Goal: Information Seeking & Learning: Learn about a topic

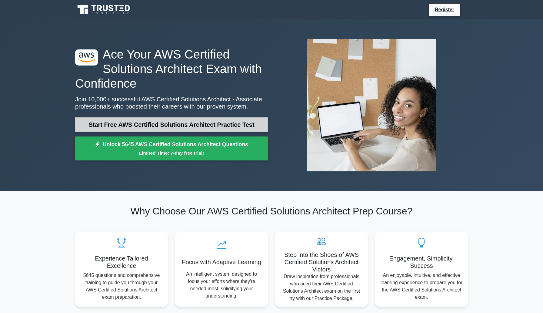
click at [204, 122] on link "Start Free AWS Certified Solutions Architect Practice Test" at bounding box center [171, 124] width 193 height 15
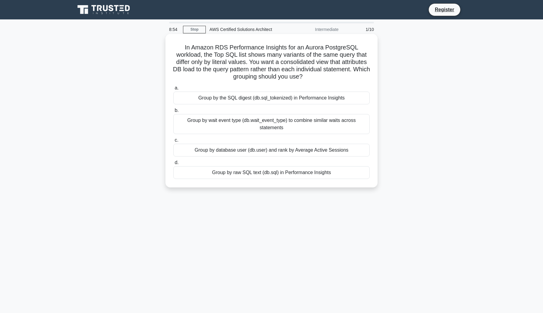
click at [240, 171] on div "Group by raw SQL text (db.sql) in Performance Insights" at bounding box center [271, 172] width 196 height 13
click at [173, 164] on input "d. Group by raw SQL text (db.sql) in Performance Insights" at bounding box center [173, 163] width 0 height 4
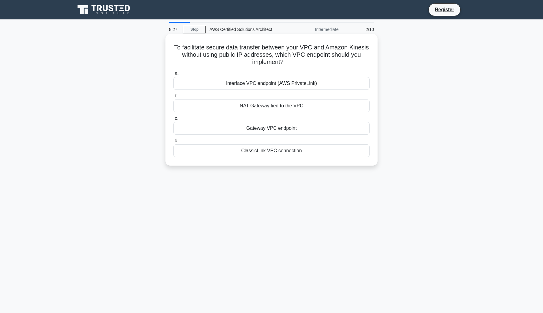
click at [296, 84] on div "Interface VPC endpoint (AWS PrivateLink)" at bounding box center [271, 83] width 196 height 13
click at [173, 75] on input "a. Interface VPC endpoint (AWS PrivateLink)" at bounding box center [173, 73] width 0 height 4
click at [269, 131] on div "Transport Layer Security (TLS)" at bounding box center [271, 128] width 196 height 13
click at [173, 120] on input "c. Transport Layer Security (TLS)" at bounding box center [173, 118] width 0 height 4
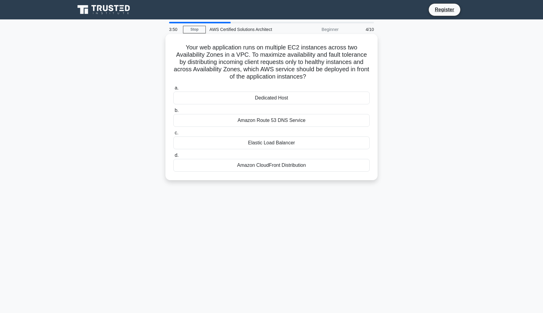
click at [277, 144] on div "Elastic Load Balancer" at bounding box center [271, 142] width 196 height 13
click at [173, 135] on input "c. Elastic Load Balancer" at bounding box center [173, 133] width 0 height 4
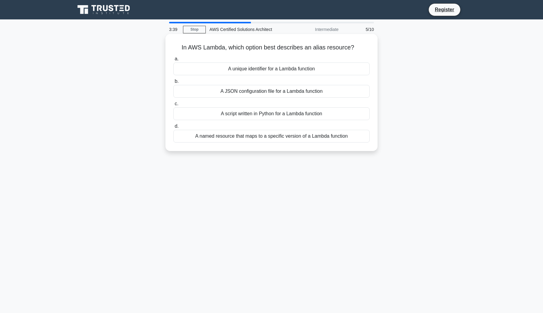
click at [280, 131] on div "A named resource that maps to a specific version of a Lambda function" at bounding box center [271, 136] width 196 height 13
click at [173, 128] on input "d. A named resource that maps to a specific version of a Lambda function" at bounding box center [173, 126] width 0 height 4
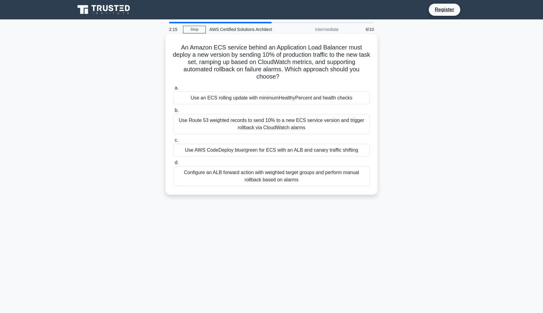
click at [283, 144] on div "Use AWS CodeDeploy blue/green for ECS with an ALB and canary traffic shifting" at bounding box center [271, 150] width 196 height 13
click at [173, 142] on input "c. Use AWS CodeDeploy blue/green for ECS with an ALB and canary traffic shifting" at bounding box center [173, 140] width 0 height 4
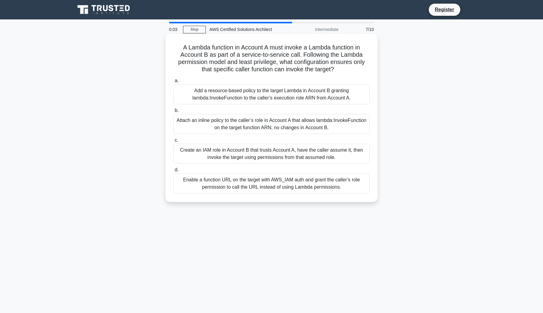
click at [271, 189] on div "Enable a function URL on the target with AWS_IAM auth and grant the caller’s ro…" at bounding box center [271, 183] width 196 height 20
click at [173, 172] on input "d. Enable a function URL on the target with AWS_IAM auth and grant the caller’s…" at bounding box center [173, 170] width 0 height 4
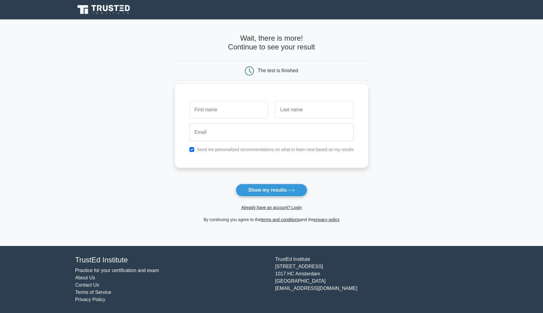
click at [230, 113] on input "text" at bounding box center [228, 110] width 78 height 18
type input "Olajire"
click at [297, 123] on input "email" at bounding box center [271, 132] width 164 height 18
click at [297, 119] on div at bounding box center [314, 109] width 86 height 22
click at [297, 113] on input "text" at bounding box center [314, 110] width 78 height 18
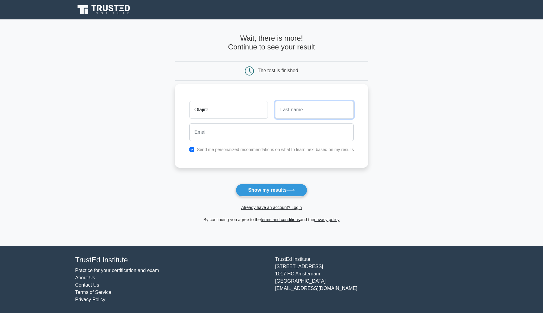
type input "Dominic"
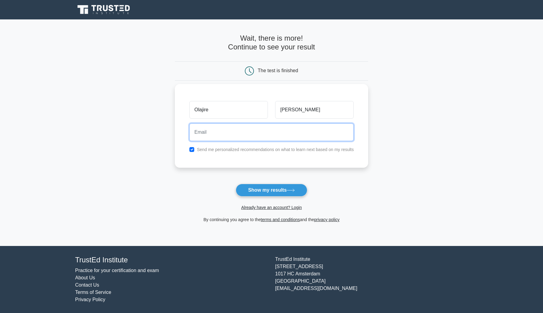
click at [287, 135] on input "email" at bounding box center [271, 132] width 164 height 18
type input "olajiredominic@gmail.com"
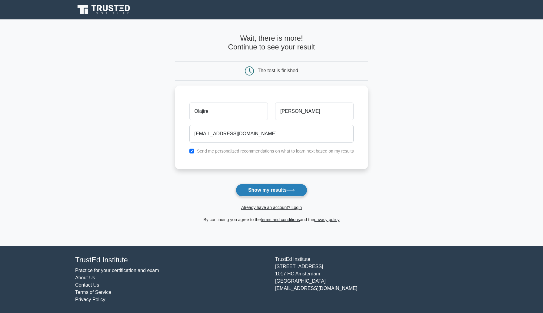
click at [278, 189] on button "Show my results" at bounding box center [271, 190] width 71 height 13
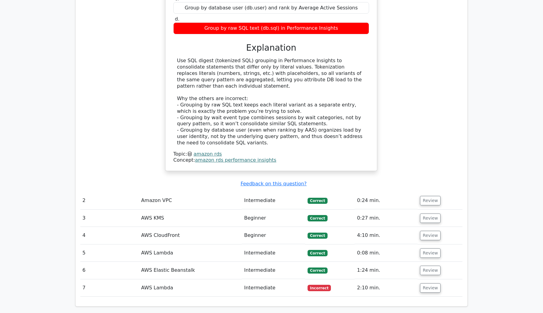
scroll to position [641, 0]
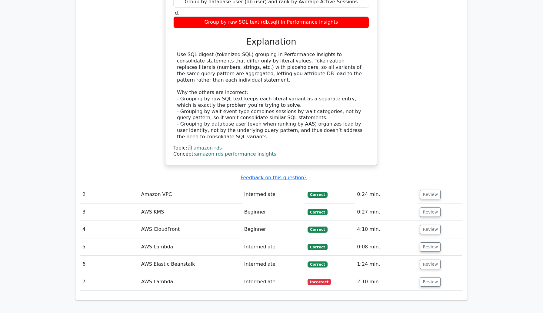
click at [161, 273] on td "AWS Lambda" at bounding box center [190, 281] width 103 height 17
click at [424, 277] on button "Review" at bounding box center [430, 281] width 21 height 9
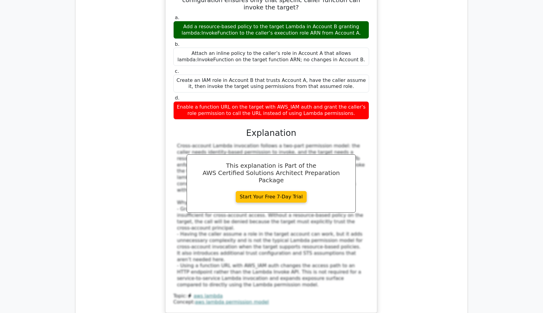
scroll to position [998, 0]
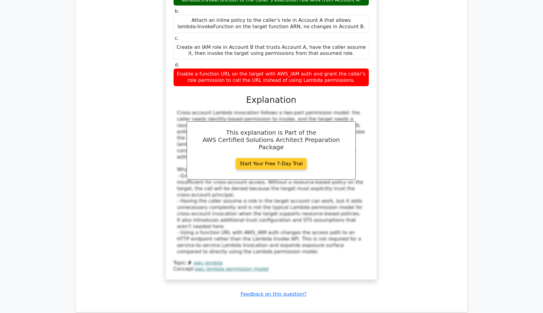
click at [280, 158] on link "Start Your Free 7-Day Trial" at bounding box center [271, 164] width 71 height 12
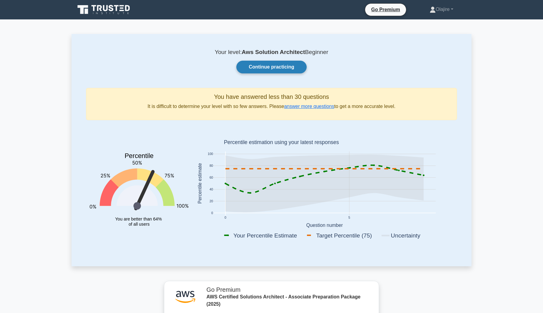
click at [290, 63] on link "Continue practicing" at bounding box center [271, 67] width 70 height 13
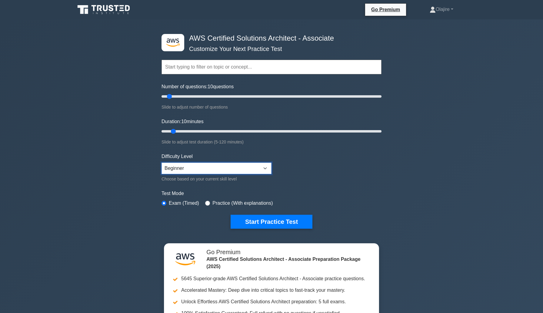
click at [247, 171] on select "Beginner Intermediate Expert" at bounding box center [216, 168] width 110 height 12
select select "expert"
click at [161, 162] on select "Beginner Intermediate Expert" at bounding box center [216, 168] width 110 height 12
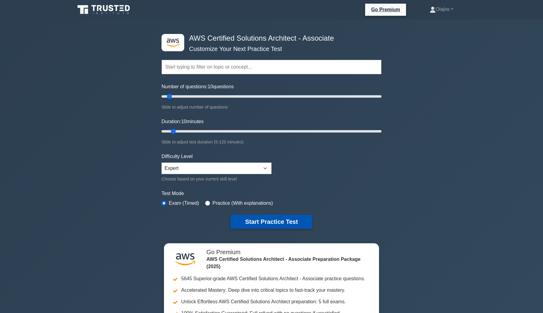
click at [260, 225] on button "Start Practice Test" at bounding box center [272, 221] width 82 height 14
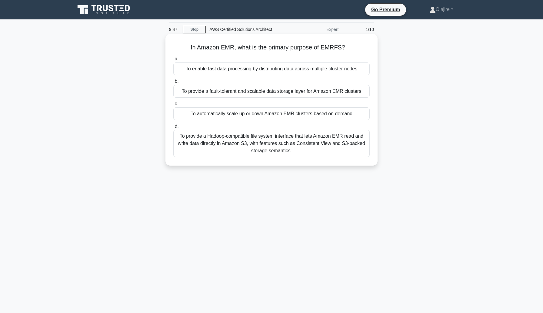
click at [303, 70] on div "To enable fast data processing by distributing data across multiple cluster nod…" at bounding box center [271, 68] width 196 height 13
click at [173, 61] on input "a. To enable fast data processing by distributing data across multiple cluster …" at bounding box center [173, 59] width 0 height 4
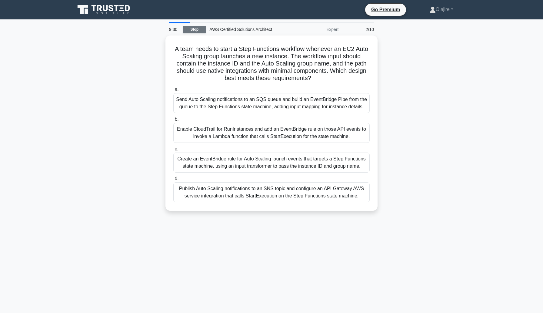
click at [196, 31] on link "Stop" at bounding box center [194, 30] width 23 height 8
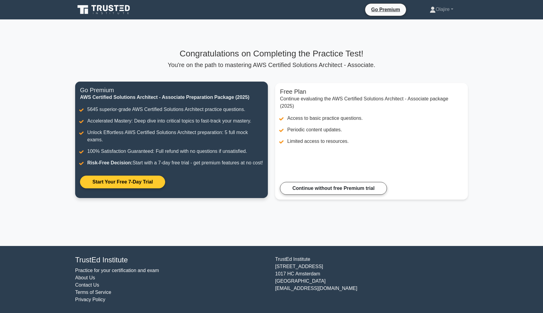
click at [134, 188] on link "Start Your Free 7-Day Trial" at bounding box center [122, 181] width 85 height 13
